Goal: Task Accomplishment & Management: Manage account settings

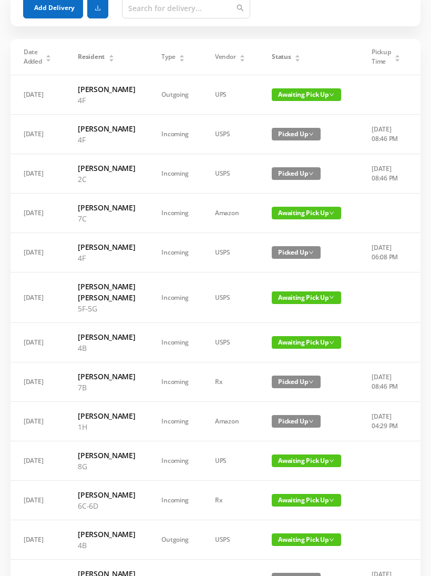
scroll to position [59, 0]
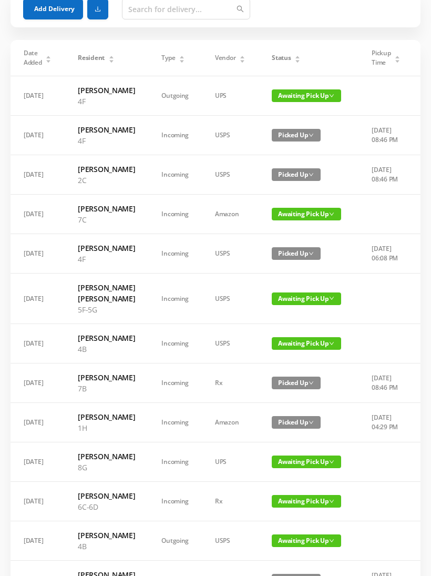
click at [290, 350] on span "Awaiting Pick Up" at bounding box center [306, 343] width 69 height 13
click at [290, 443] on link "Picked Up" at bounding box center [297, 441] width 68 height 17
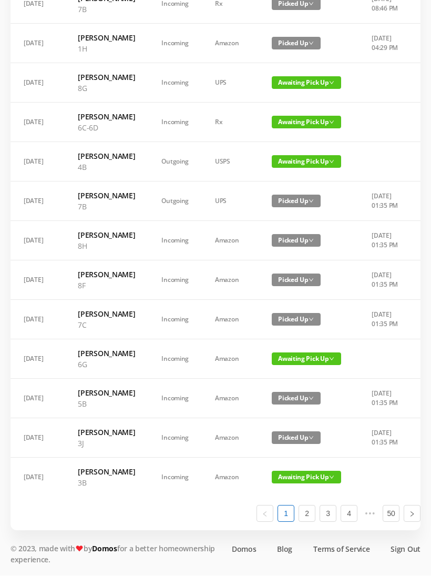
scroll to position [629, 0]
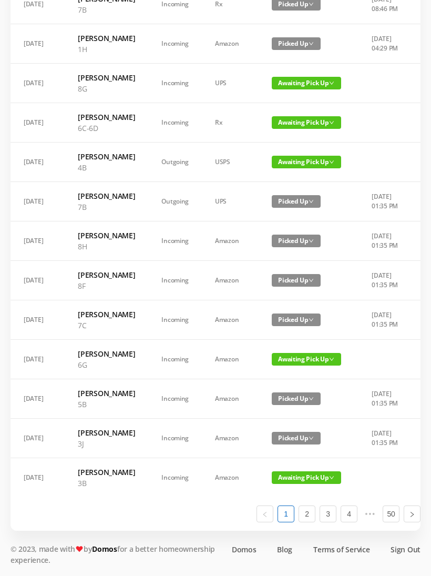
click at [292, 353] on span "Awaiting Pick Up" at bounding box center [306, 359] width 69 height 13
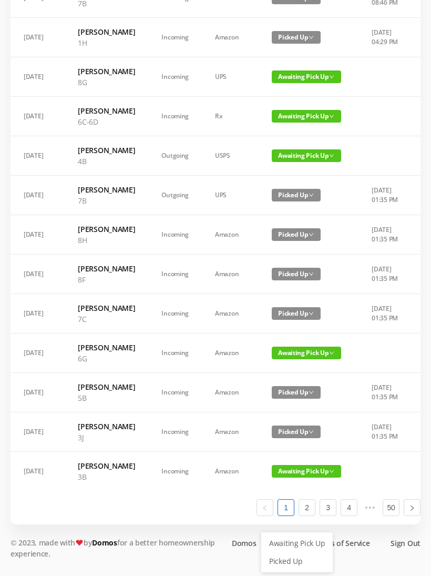
click at [291, 552] on link "Picked Up" at bounding box center [297, 560] width 68 height 17
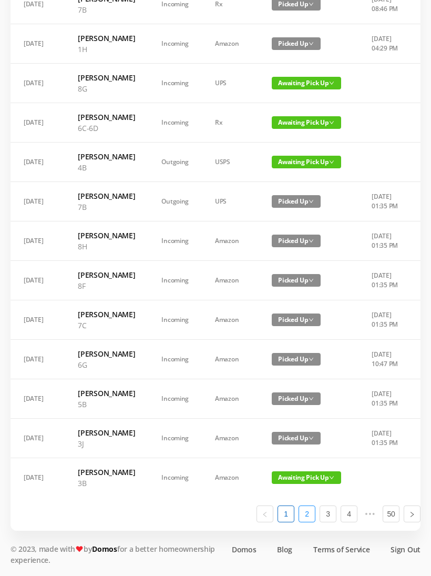
click at [311, 521] on link "2" at bounding box center [307, 514] width 16 height 16
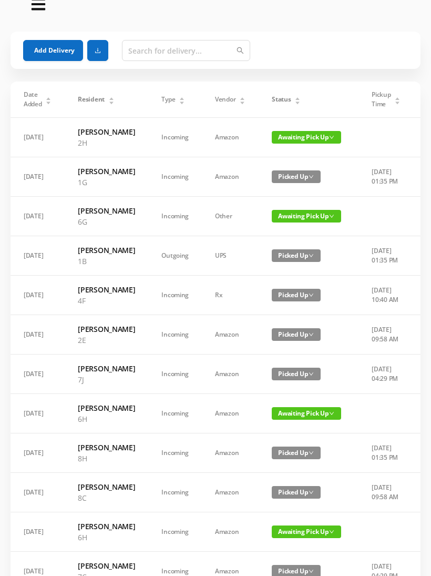
scroll to position [0, 0]
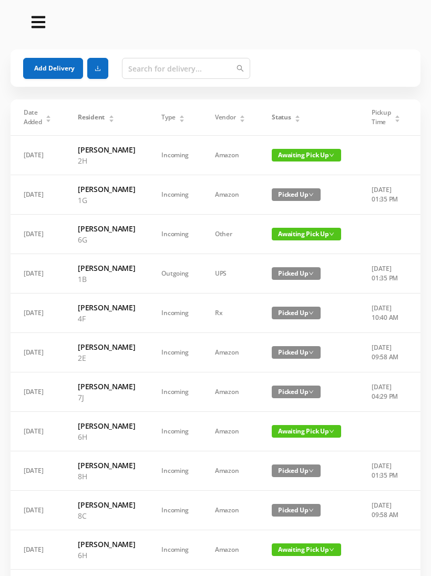
click at [300, 240] on span "Awaiting Pick Up" at bounding box center [306, 234] width 69 height 13
click at [289, 290] on link "Picked Up" at bounding box center [295, 287] width 68 height 17
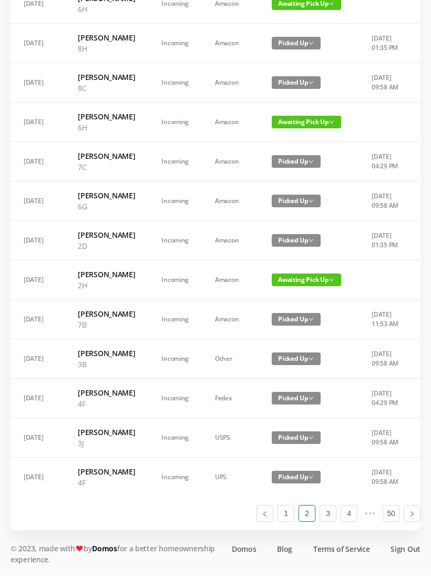
scroll to position [618, 0]
click at [333, 521] on link "3" at bounding box center [328, 514] width 16 height 16
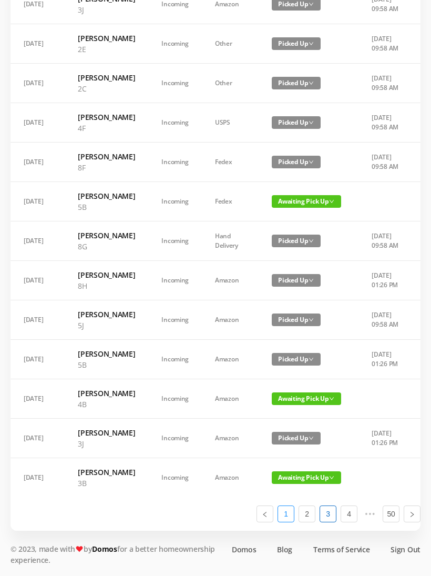
click at [290, 521] on link "1" at bounding box center [286, 514] width 16 height 16
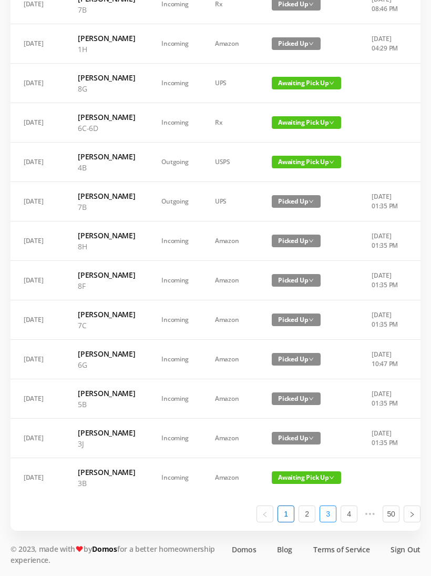
click at [335, 521] on link "3" at bounding box center [328, 514] width 16 height 16
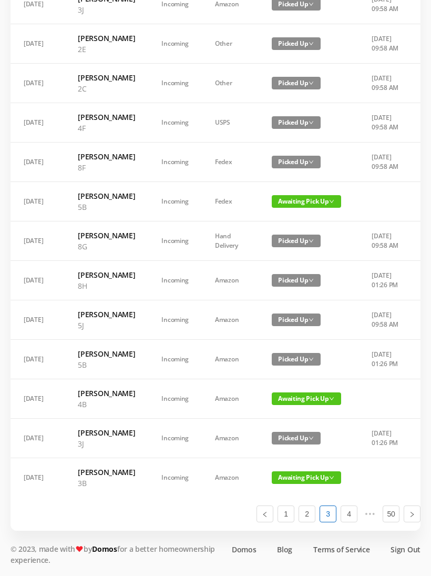
click at [294, 484] on span "Awaiting Pick Up" at bounding box center [306, 477] width 69 height 13
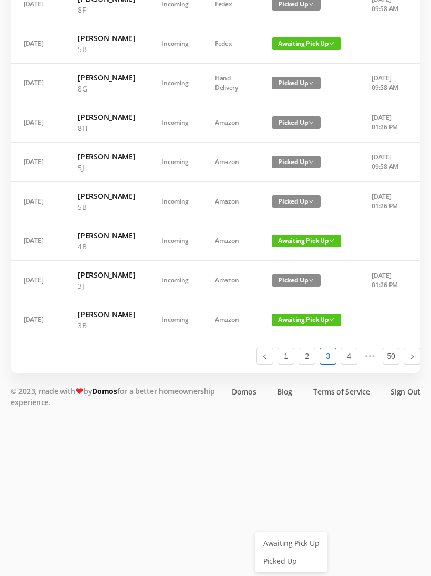
click at [293, 552] on link "Picked Up" at bounding box center [291, 560] width 68 height 17
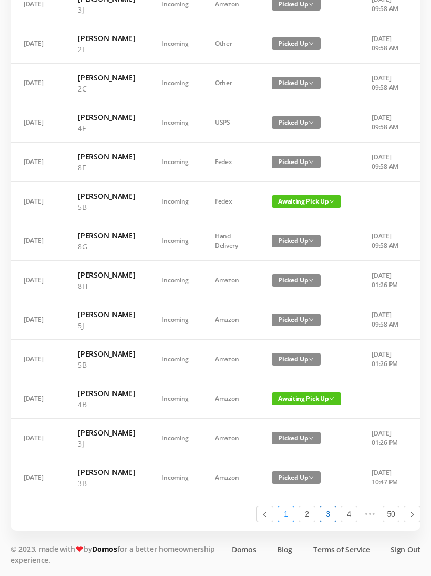
click at [285, 521] on link "1" at bounding box center [286, 514] width 16 height 16
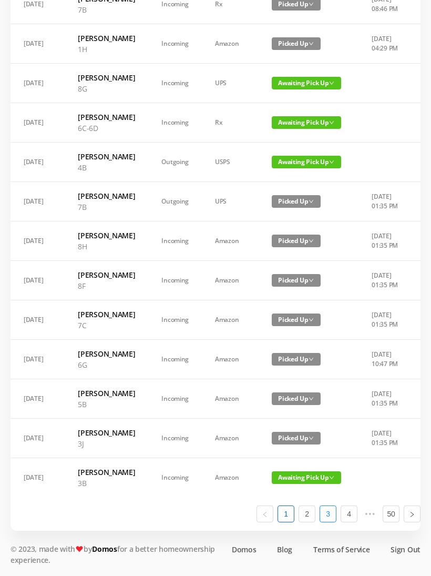
click at [334, 521] on link "3" at bounding box center [328, 514] width 16 height 16
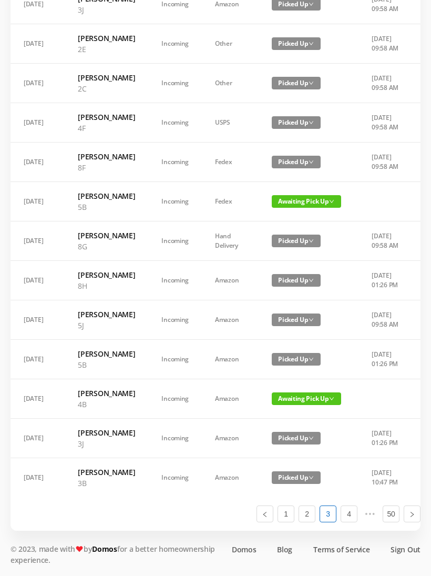
click at [294, 397] on span "Awaiting Pick Up" at bounding box center [306, 398] width 69 height 13
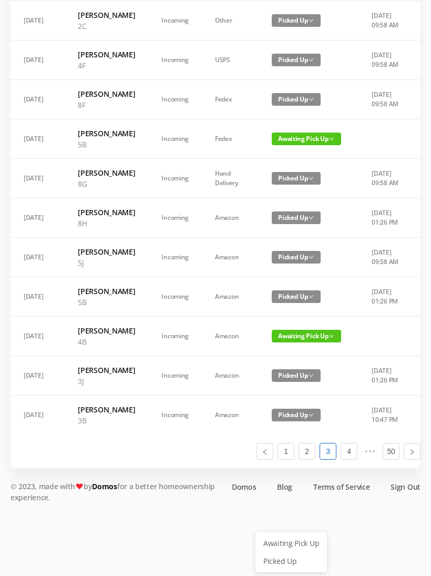
click at [285, 552] on link "Picked Up" at bounding box center [291, 560] width 68 height 17
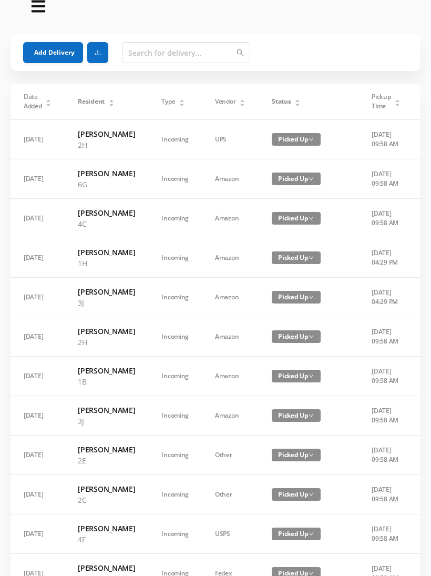
scroll to position [0, 0]
